Goal: Communication & Community: Answer question/provide support

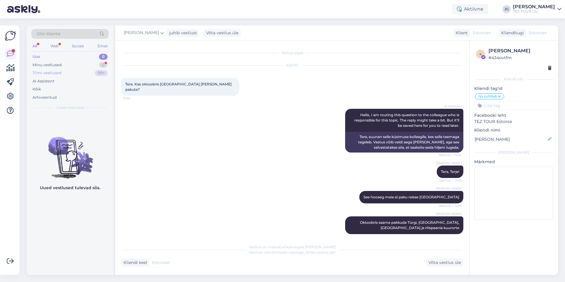
scroll to position [206, 0]
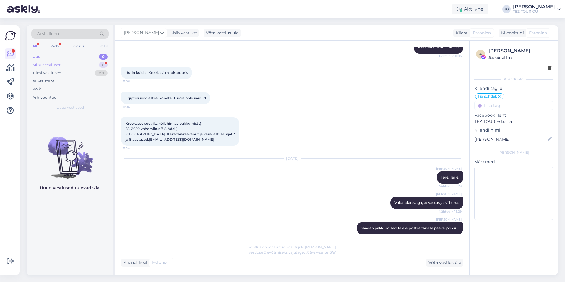
click at [54, 66] on div "Minu vestlused" at bounding box center [46, 65] width 29 height 6
click at [53, 73] on div "Tiimi vestlused" at bounding box center [46, 73] width 29 height 6
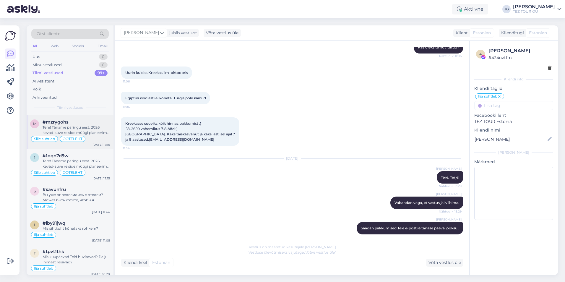
scroll to position [709, 0]
click at [43, 96] on div "Arhiveeritud" at bounding box center [44, 97] width 24 height 6
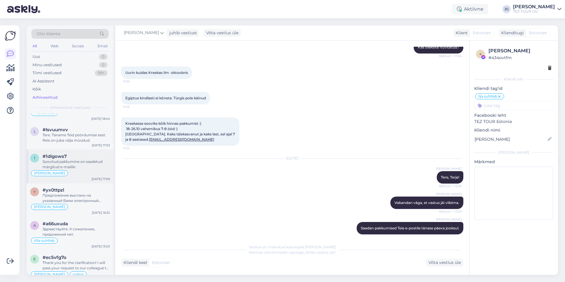
scroll to position [1240, 0]
click at [71, 140] on div "Tere. Täname Teid pöördumise eest. Reis on juba välja müüdud." at bounding box center [76, 139] width 67 height 11
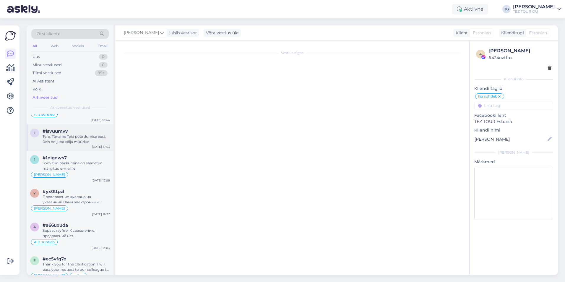
scroll to position [71, 0]
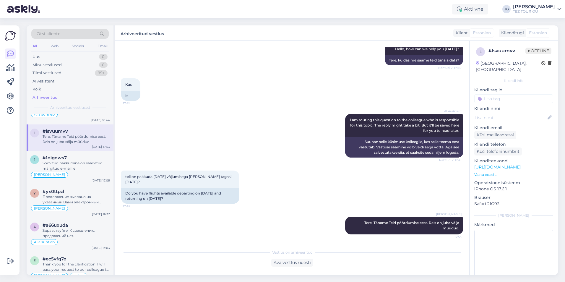
click at [487, 94] on input at bounding box center [513, 98] width 79 height 9
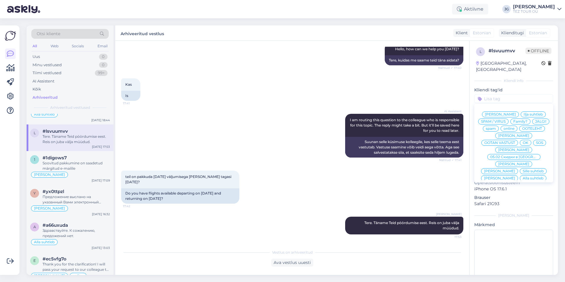
click at [522, 176] on span "Alla suhtleb" at bounding box center [532, 178] width 21 height 4
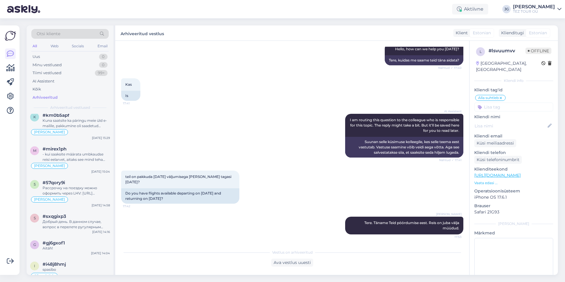
scroll to position [1742, 0]
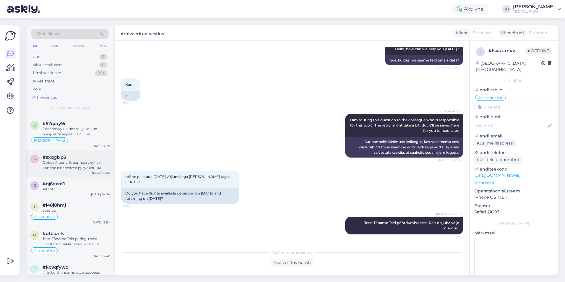
click at [72, 169] on div "Добрый день. В данном случае, вопрос в перелете ругулярным рейсом. К сожалению,…" at bounding box center [76, 165] width 67 height 11
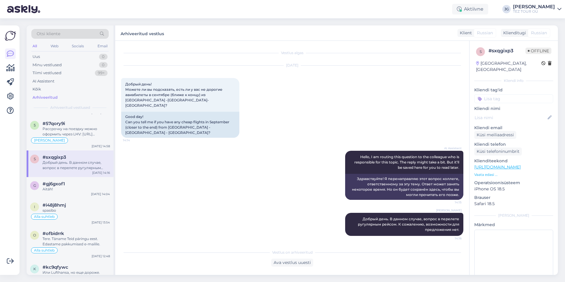
click at [492, 94] on input at bounding box center [513, 98] width 79 height 9
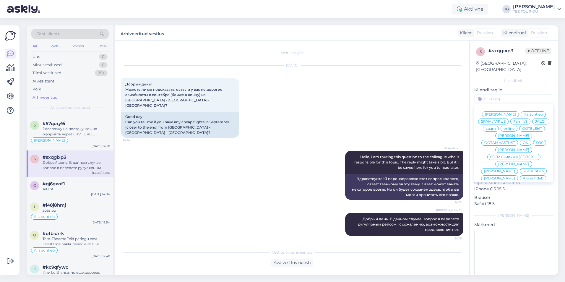
click at [522, 176] on span "Alla suhtleb" at bounding box center [532, 178] width 21 height 4
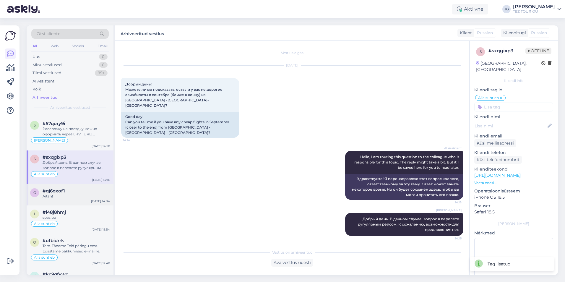
click at [72, 198] on div "Aitäh!" at bounding box center [76, 195] width 67 height 5
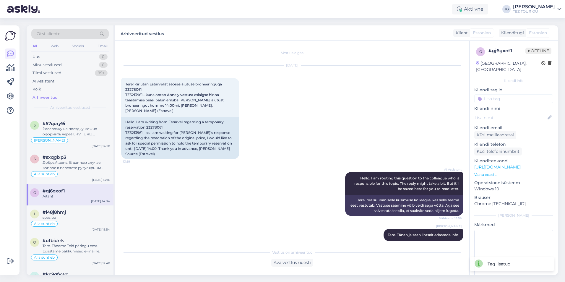
scroll to position [32, 0]
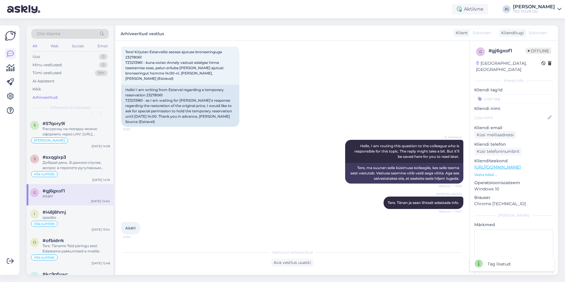
click at [497, 94] on input at bounding box center [513, 98] width 79 height 9
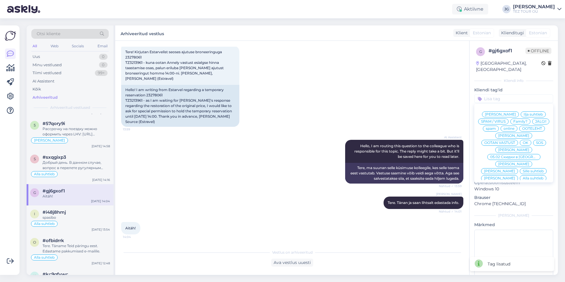
click at [519, 175] on div "Alla suhtleb" at bounding box center [532, 178] width 27 height 6
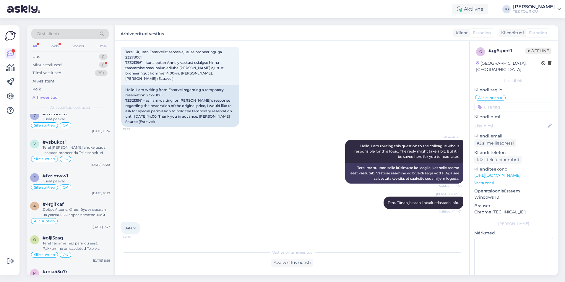
scroll to position [2303, 0]
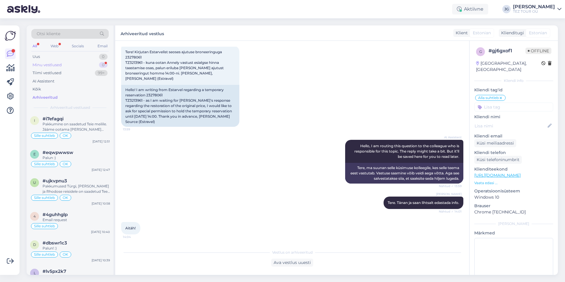
click at [65, 66] on div "Minu vestlused 0" at bounding box center [69, 65] width 77 height 8
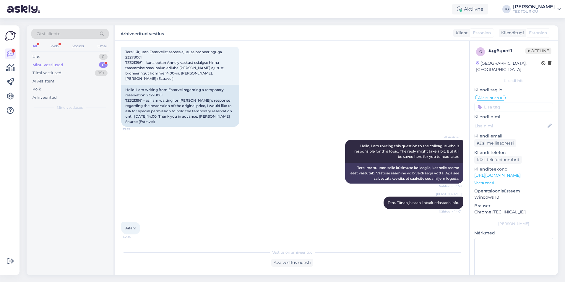
scroll to position [0, 0]
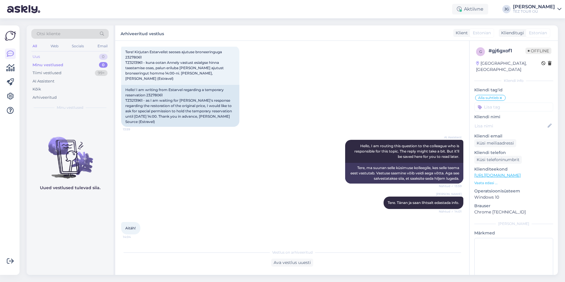
click at [65, 58] on div "Uus 0" at bounding box center [69, 57] width 77 height 8
click at [62, 75] on div "Tiimi vestlused 99+" at bounding box center [69, 73] width 77 height 8
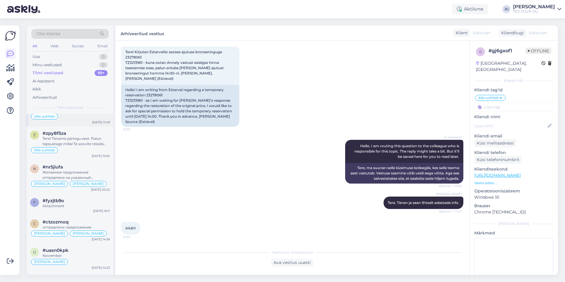
scroll to position [89, 0]
click at [224, 251] on div "Vestlus on arhiveeritud" at bounding box center [292, 251] width 342 height 5
click at [55, 47] on div "Web" at bounding box center [54, 46] width 10 height 8
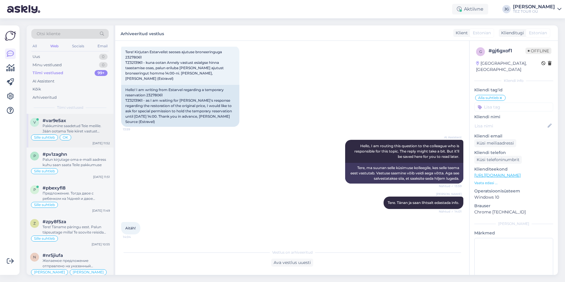
click at [76, 132] on div "Pakkumine saadetud Teie meilile. Jään ootama Teie kiiret vastust [PERSON_NAME] …" at bounding box center [76, 128] width 67 height 11
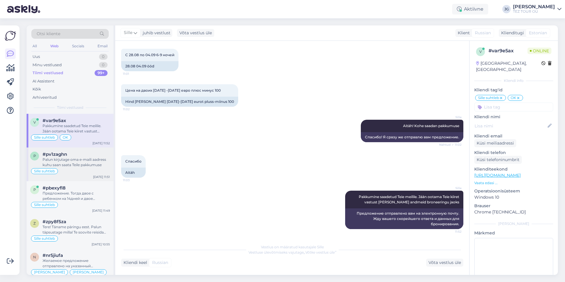
click at [82, 159] on div "Palun kirjutage oma e-maili aadress kuhu saan saata Teile pakkumuse" at bounding box center [76, 162] width 67 height 11
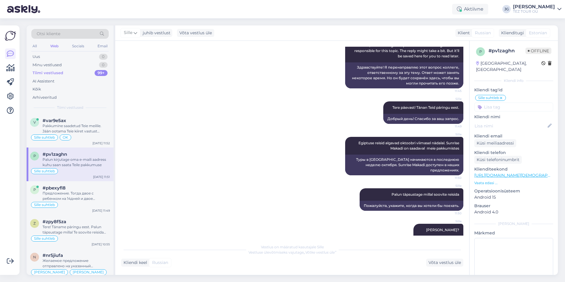
scroll to position [0, 0]
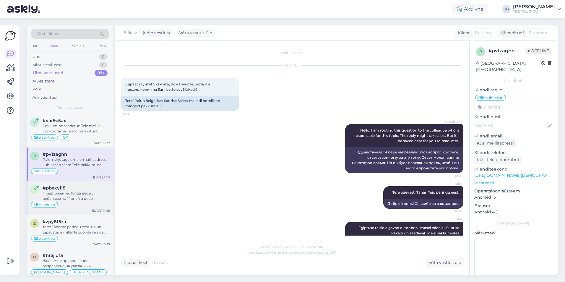
click at [85, 198] on div "Предложение. Тогда двое с ребенком на 14дней и двое взрослых на 7дней" at bounding box center [76, 195] width 67 height 11
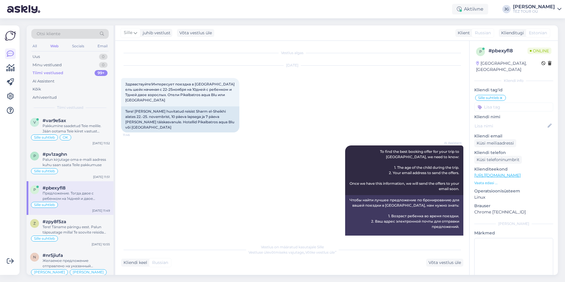
scroll to position [266, 0]
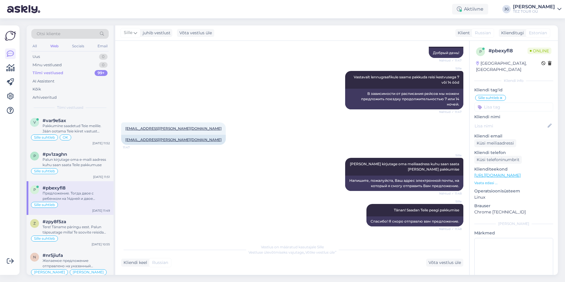
click at [53, 34] on span "Otsi kliente" at bounding box center [49, 34] width 24 height 6
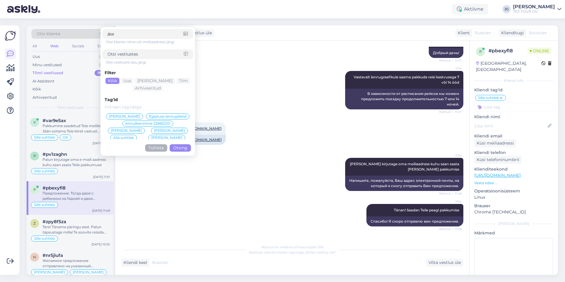
type input "д"
click at [110, 54] on input at bounding box center [145, 54] width 76 height 6
type input "lill83"
click button "Otsing" at bounding box center [179, 147] width 21 height 7
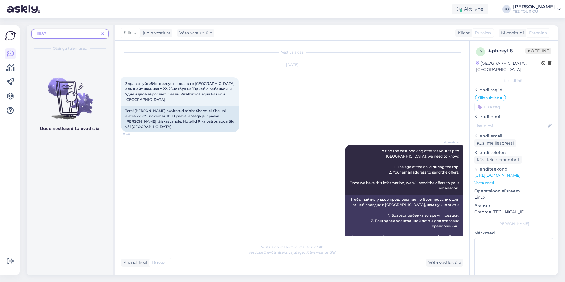
scroll to position [0, 0]
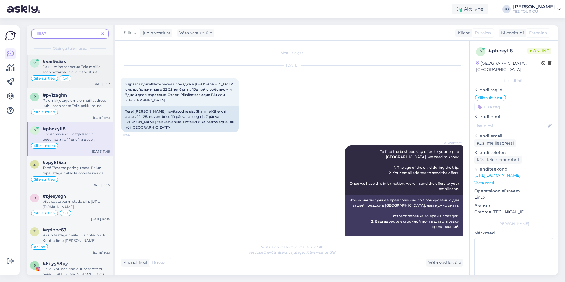
click at [85, 73] on span "Pakkumine saadetud Teie meilile. Jään ootama Teie kiiret vastust [PERSON_NAME] …" at bounding box center [72, 74] width 59 height 20
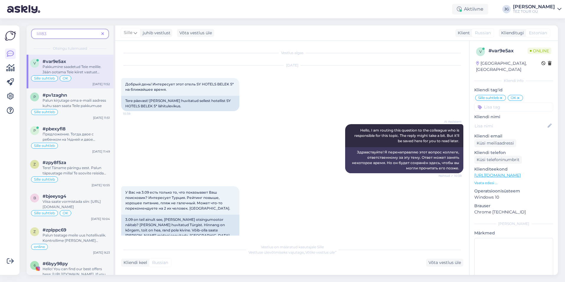
click at [89, 71] on span "Pakkumine saadetud Teie meilile. Jään ootama Teie kiiret vastust [PERSON_NAME] …" at bounding box center [72, 74] width 59 height 20
click at [79, 105] on span "Palun kirjutage oma e-maili aadress kuhu saan saata Teile pakkumuse" at bounding box center [74, 103] width 63 height 10
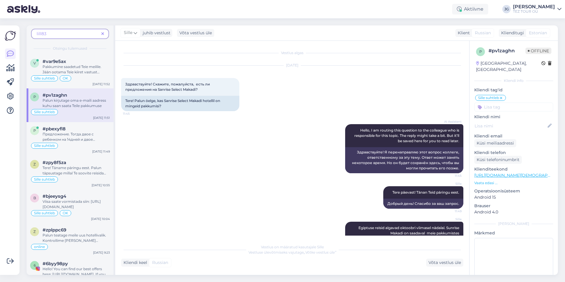
drag, startPoint x: 75, startPoint y: 139, endPoint x: 119, endPoint y: 139, distance: 43.7
click at [75, 138] on span "Предложение. Тогда двое с ребенком на 14дней и двое взрослых на 7дней" at bounding box center [69, 139] width 53 height 15
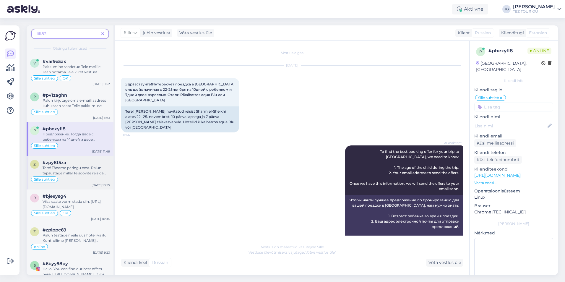
click at [92, 171] on span "Tere! Täname päringu eest. Palun täpsustage millal Te soovite reisida Türki" at bounding box center [74, 172] width 63 height 15
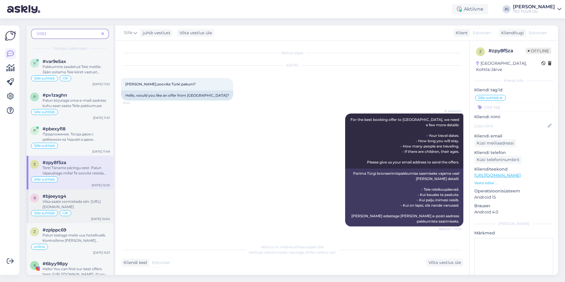
click at [71, 208] on span "Viisa saate vormistada siin: [URL][DOMAIN_NAME]" at bounding box center [72, 204] width 58 height 10
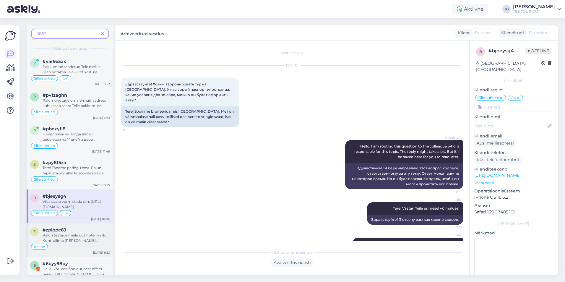
click at [71, 240] on span "Palun teatage meile uus hotellivalik. Kontrollime [PERSON_NAME] saadavust." at bounding box center [74, 240] width 63 height 15
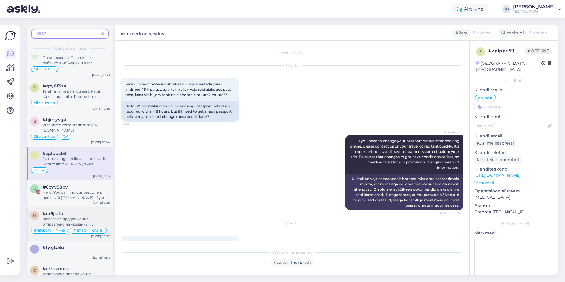
scroll to position [89, 0]
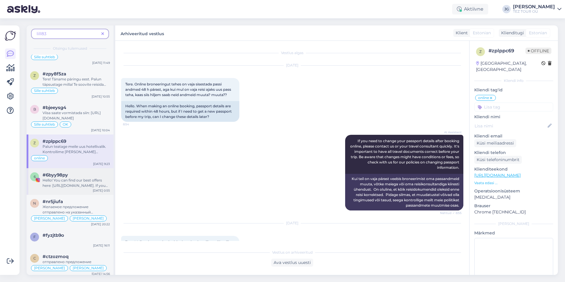
click at [80, 184] on div "Hello! You can find our best offers here: [URL][DOMAIN_NAME]. If you want to st…" at bounding box center [76, 182] width 67 height 11
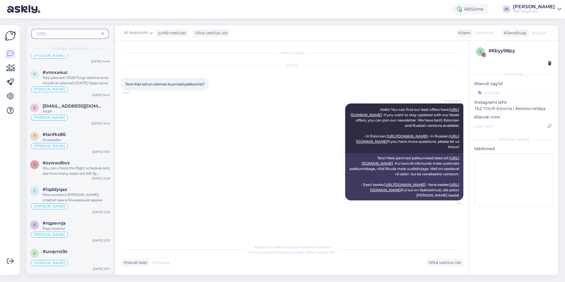
scroll to position [443, 0]
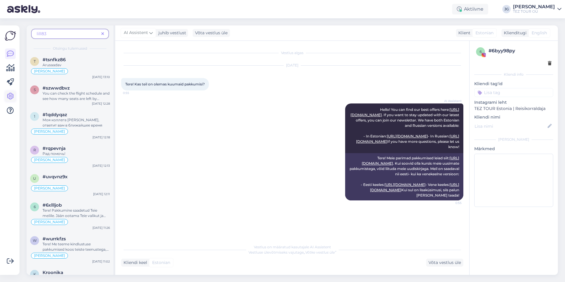
click at [12, 97] on icon at bounding box center [10, 96] width 7 height 7
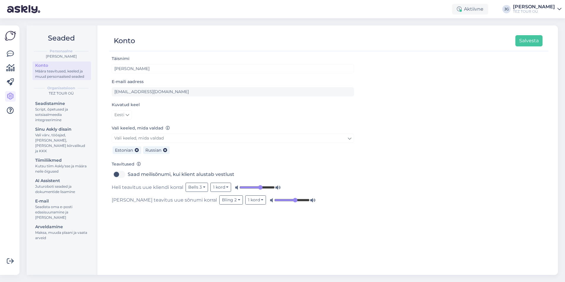
click at [164, 231] on div "Täisnimi [PERSON_NAME] E-maili aadress [EMAIL_ADDRESS][DOMAIN_NAME] Kuvatud kee…" at bounding box center [328, 162] width 439 height 214
click at [180, 247] on div "Täisnimi [PERSON_NAME] E-maili aadress [EMAIL_ADDRESS][DOMAIN_NAME] Kuvatud kee…" at bounding box center [328, 162] width 439 height 214
click at [12, 53] on icon at bounding box center [10, 53] width 7 height 7
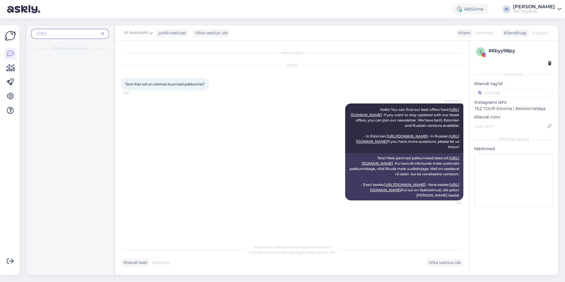
scroll to position [9, 0]
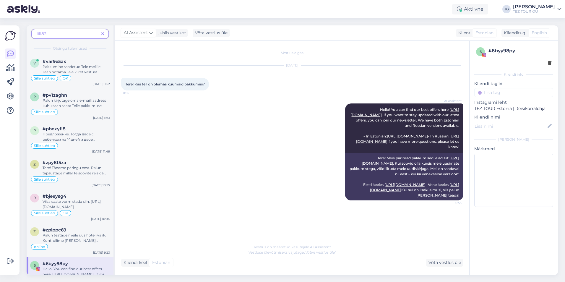
click at [161, 136] on div "AI Assistent Hello! You can find our best offers here: [URL][DOMAIN_NAME] . If …" at bounding box center [292, 152] width 342 height 110
